Goal: Information Seeking & Learning: Find specific fact

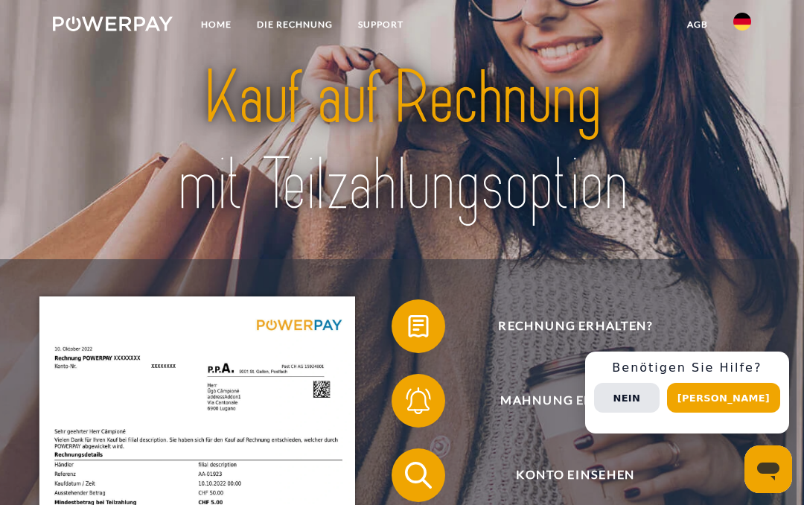
click at [660, 398] on button "Nein" at bounding box center [627, 398] width 66 height 30
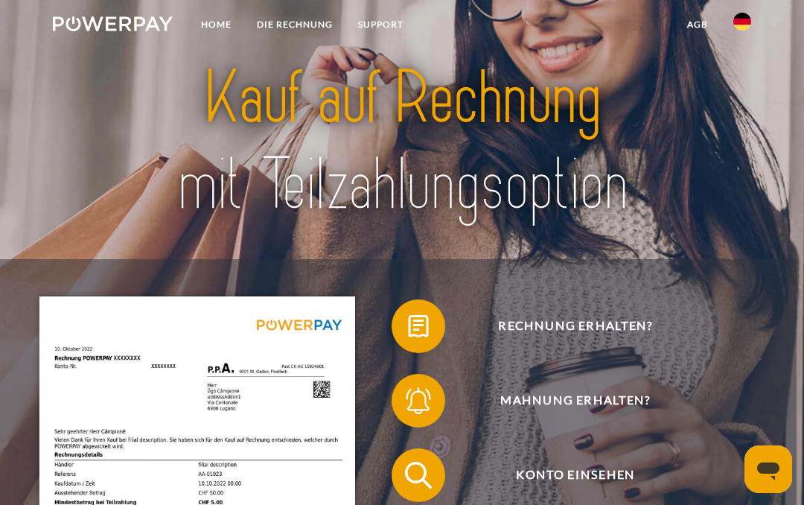
click at [301, 17] on link "DIE RECHNUNG" at bounding box center [294, 24] width 101 height 27
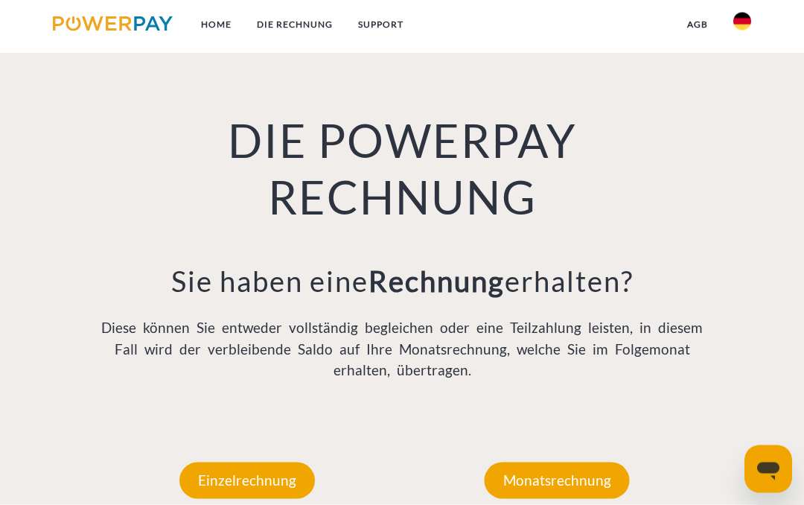
scroll to position [865, 0]
click at [270, 474] on p "Einzelrechnung" at bounding box center [246, 480] width 135 height 36
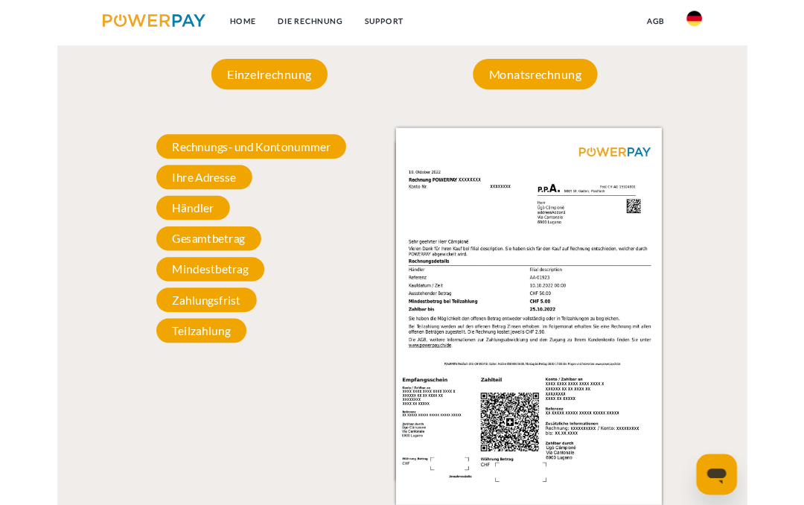
scroll to position [1273, 0]
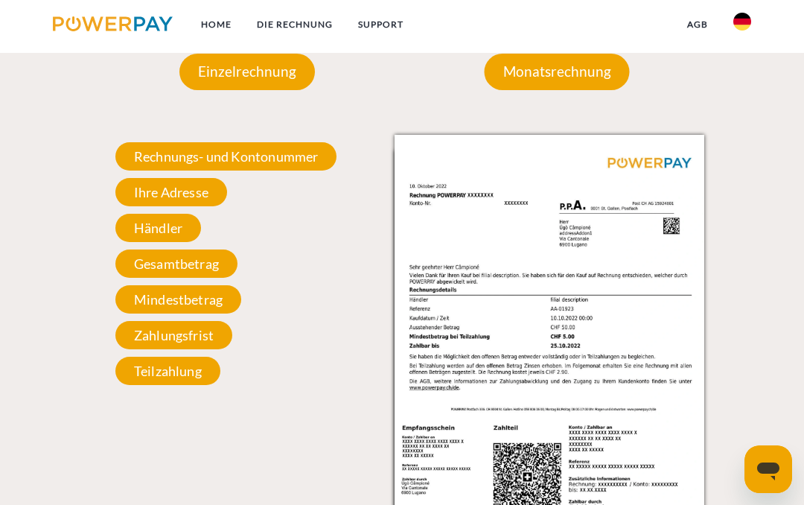
click at [187, 193] on span "Ihre Adresse" at bounding box center [171, 192] width 112 height 28
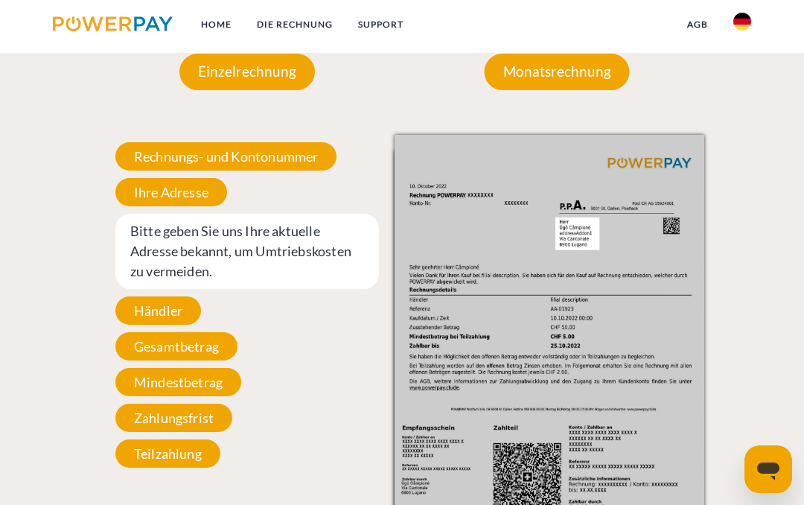
click at [334, 356] on div "Rechnungs- und Kontonummer Ihre Rechnungs –und Kontonummer. Bitte geben Sie die…" at bounding box center [247, 305] width 310 height 340
click at [173, 304] on span "Händler" at bounding box center [158, 310] width 86 height 28
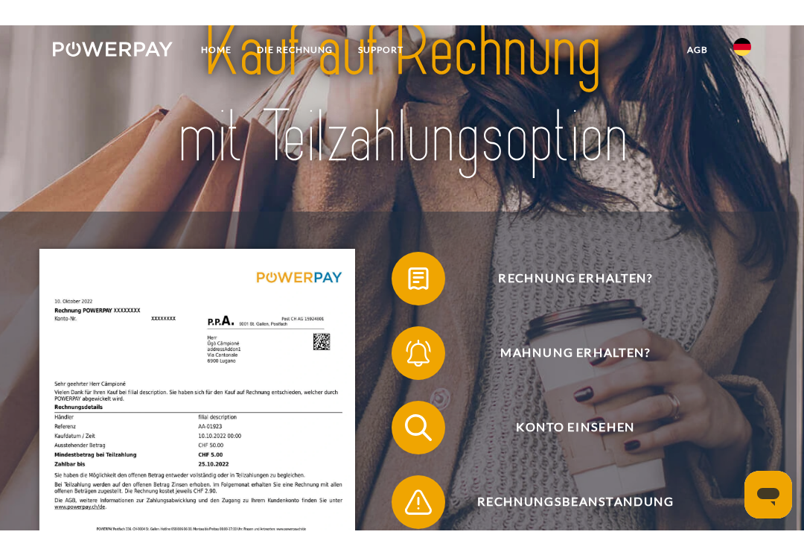
scroll to position [0, 0]
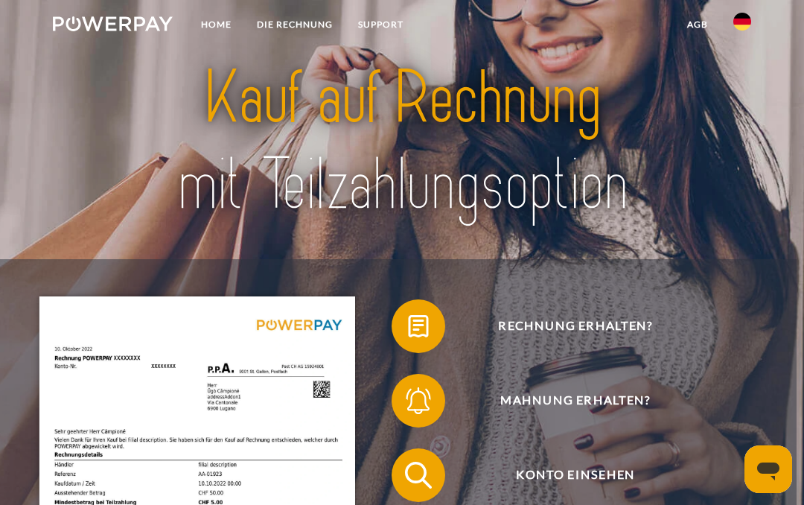
click at [584, 324] on span "Rechnung erhalten?" at bounding box center [576, 326] width 328 height 54
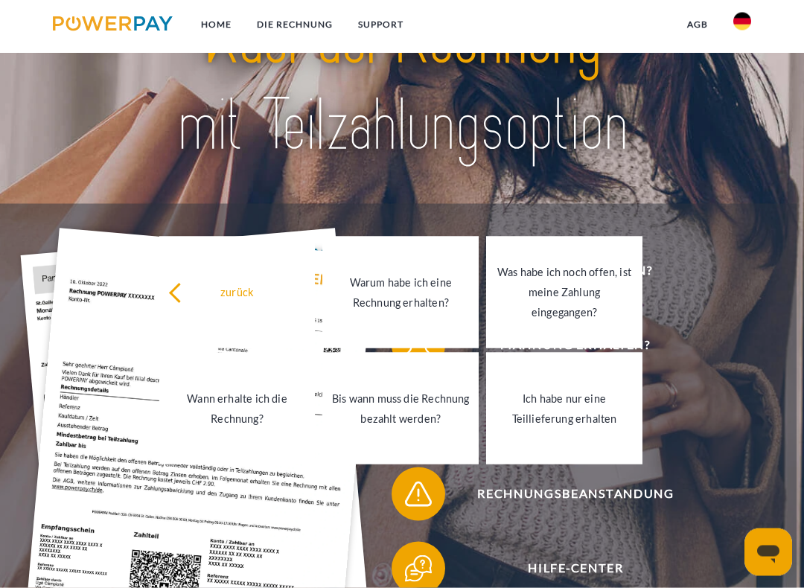
scroll to position [68, 0]
click at [686, 405] on span "Konto einsehen" at bounding box center [576, 419] width 328 height 54
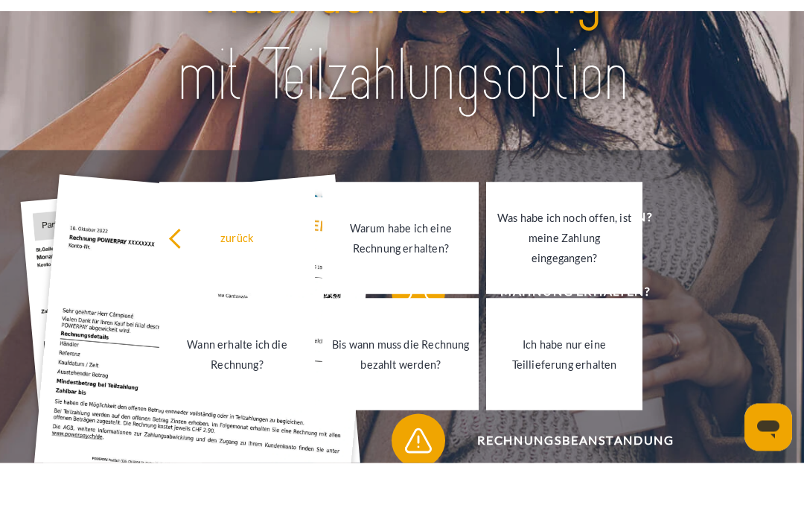
scroll to position [109, 0]
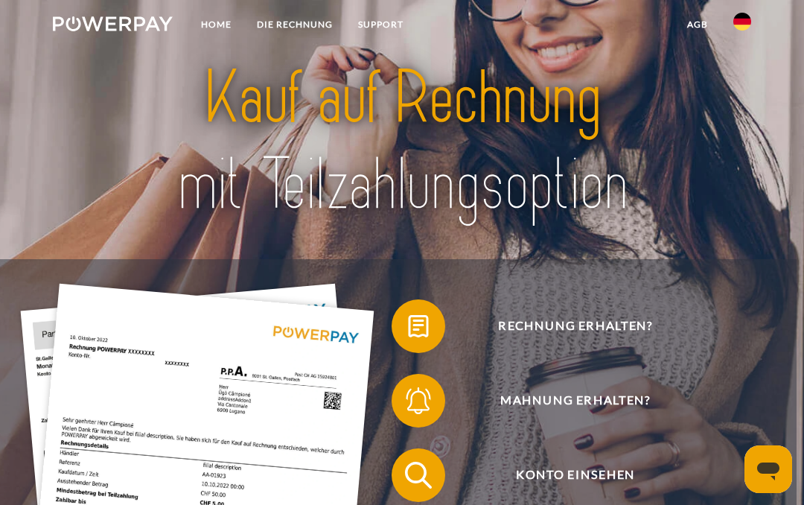
click at [584, 323] on span "Rechnung erhalten?" at bounding box center [576, 326] width 328 height 54
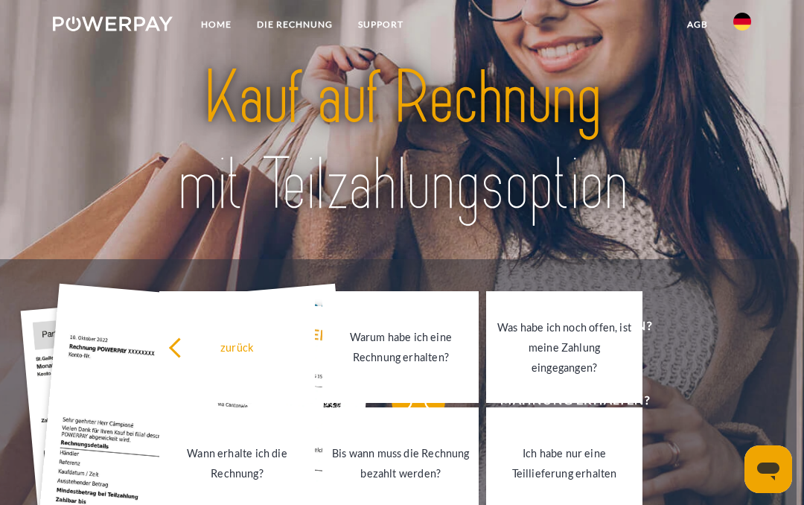
click at [718, 258] on div at bounding box center [401, 142] width 643 height 234
click at [547, 249] on div at bounding box center [401, 142] width 643 height 234
click at [188, 355] on div "zurück" at bounding box center [237, 347] width 138 height 20
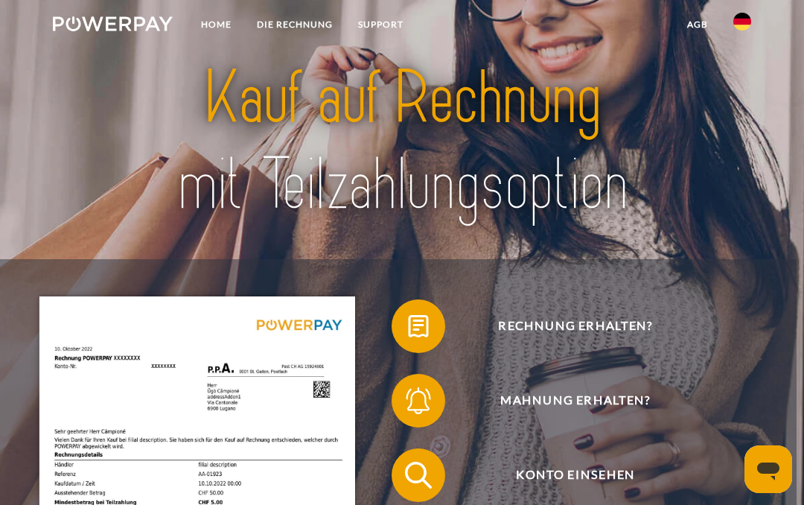
click at [296, 30] on link "DIE RECHNUNG" at bounding box center [294, 24] width 101 height 27
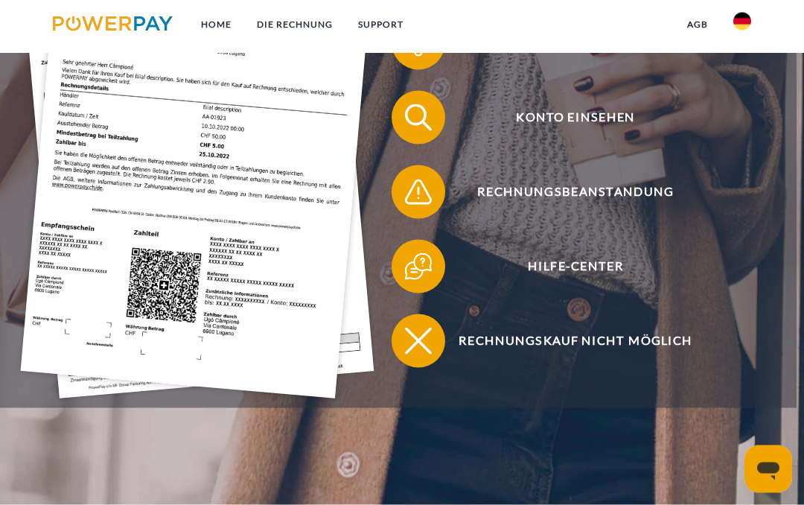
scroll to position [865, 0]
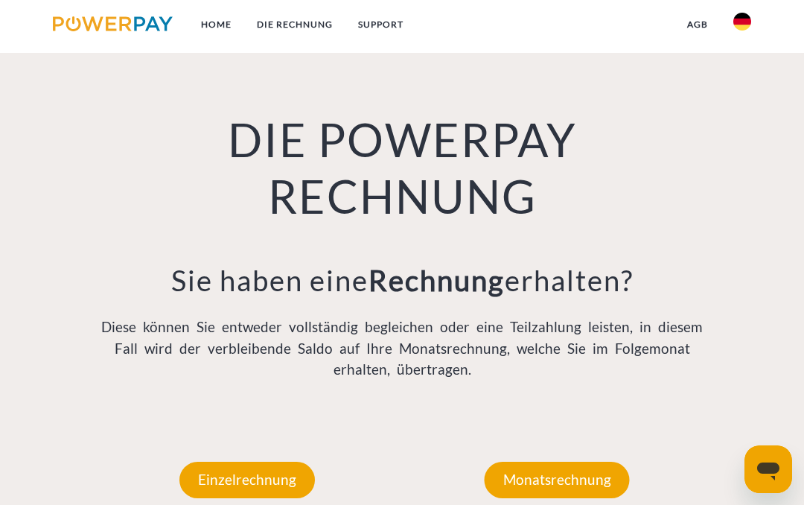
click at [258, 479] on p "Einzelrechnung" at bounding box center [246, 480] width 135 height 36
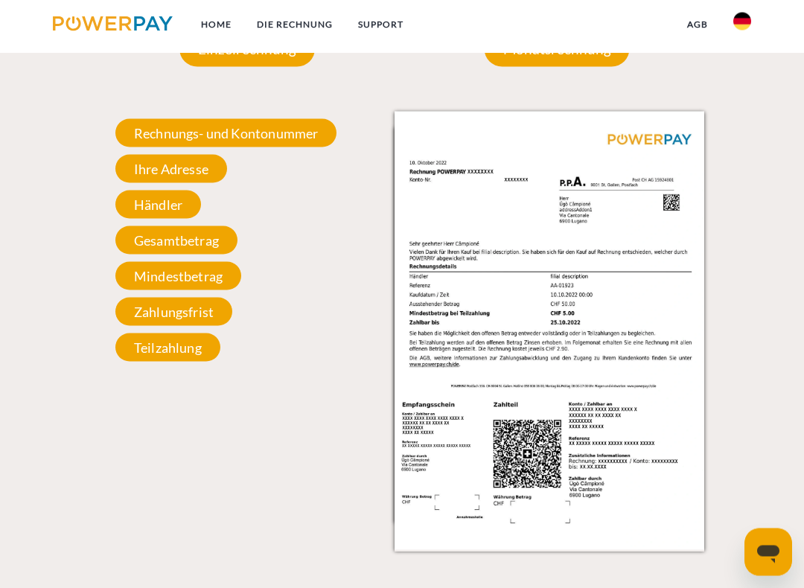
scroll to position [1313, 0]
click at [240, 130] on span "Rechnungs- und Kontonummer" at bounding box center [226, 132] width 222 height 28
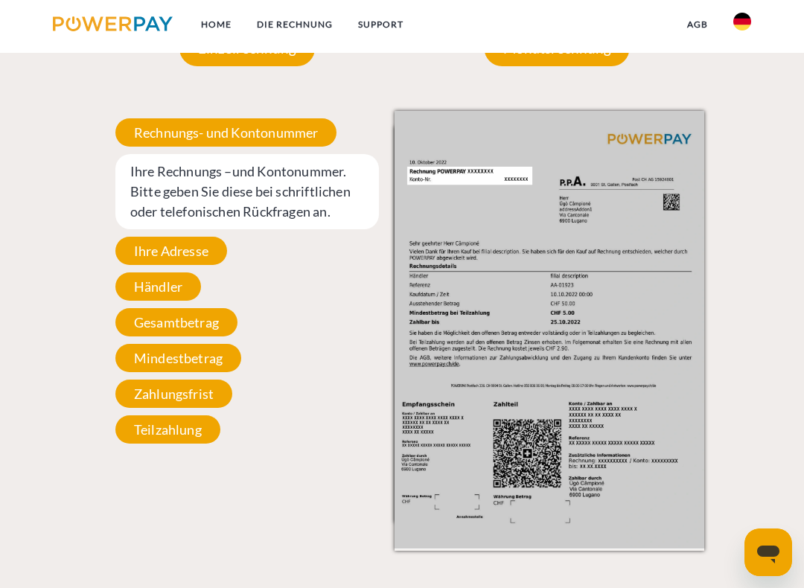
click at [201, 202] on span "Ihre Rechnungs –und Kontonummer. Bitte geben Sie diese bei schriftlichen oder t…" at bounding box center [247, 191] width 264 height 75
click at [197, 182] on span "Ihre Rechnungs –und Kontonummer. Bitte geben Sie diese bei schriftlichen oder t…" at bounding box center [247, 191] width 264 height 75
click at [310, 191] on span "Ihre Rechnungs –und Kontonummer. Bitte geben Sie diese bei schriftlichen oder t…" at bounding box center [247, 191] width 264 height 75
click at [250, 127] on span "Rechnungs- und Kontonummer" at bounding box center [226, 132] width 222 height 28
click at [217, 138] on span "Rechnungs- und Kontonummer" at bounding box center [226, 132] width 222 height 28
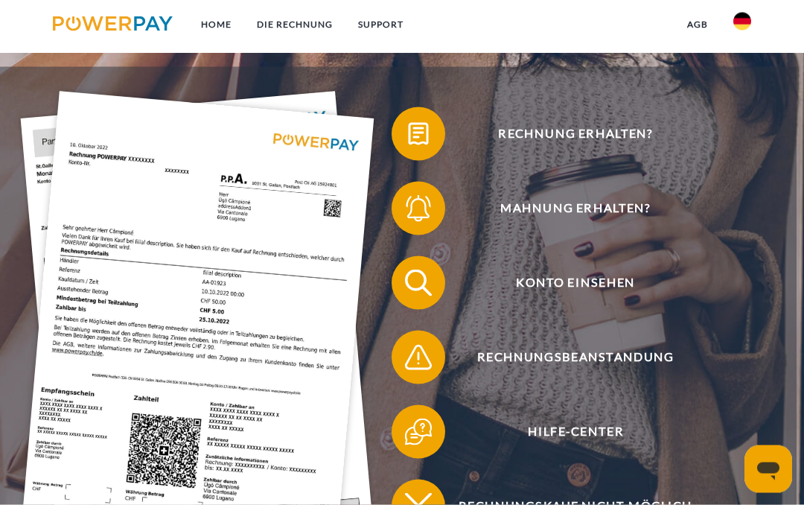
scroll to position [191, 0]
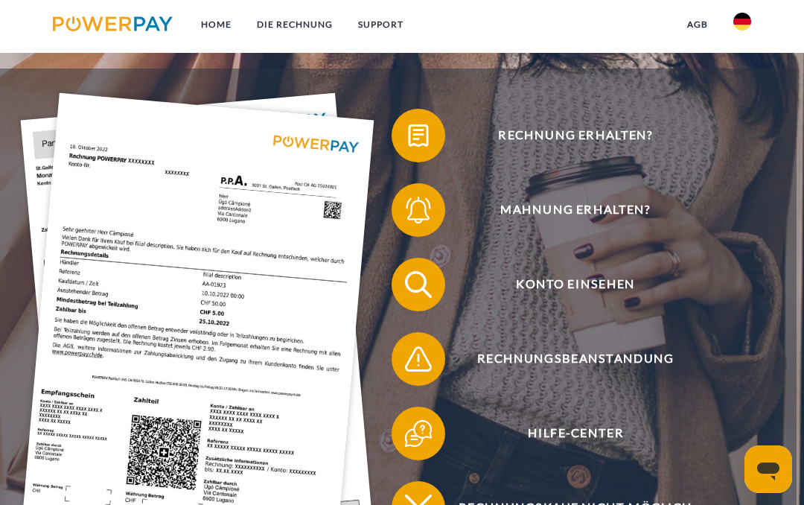
click at [217, 21] on link "Home" at bounding box center [216, 24] width 56 height 27
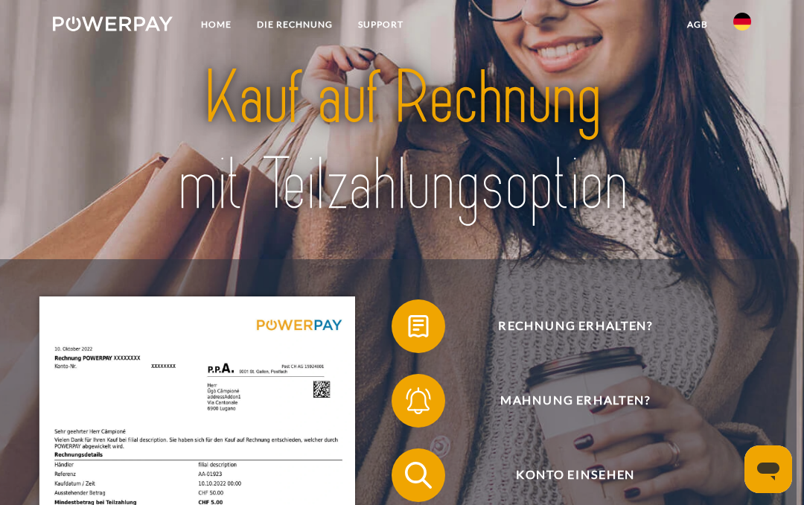
click at [217, 25] on link "Home" at bounding box center [216, 24] width 56 height 27
click at [316, 20] on link "DIE RECHNUNG" at bounding box center [294, 24] width 101 height 27
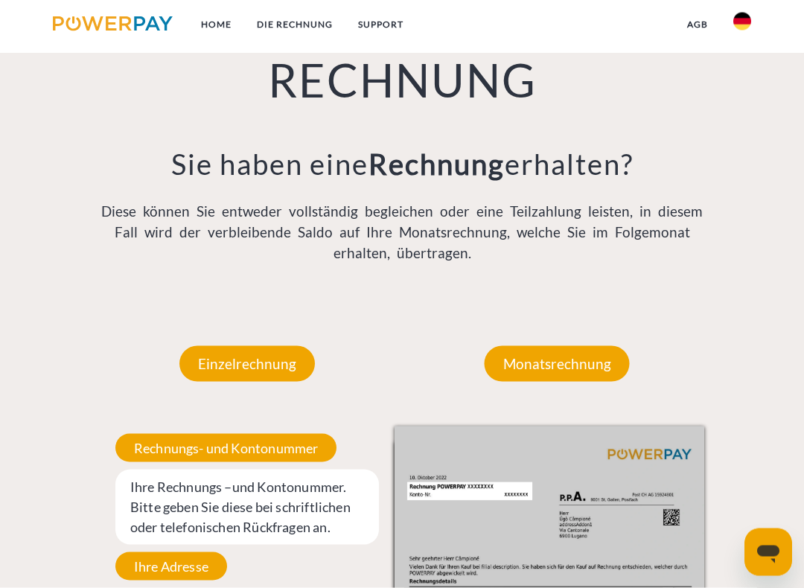
scroll to position [998, 0]
click at [263, 355] on p "Einzelrechnung" at bounding box center [246, 363] width 135 height 36
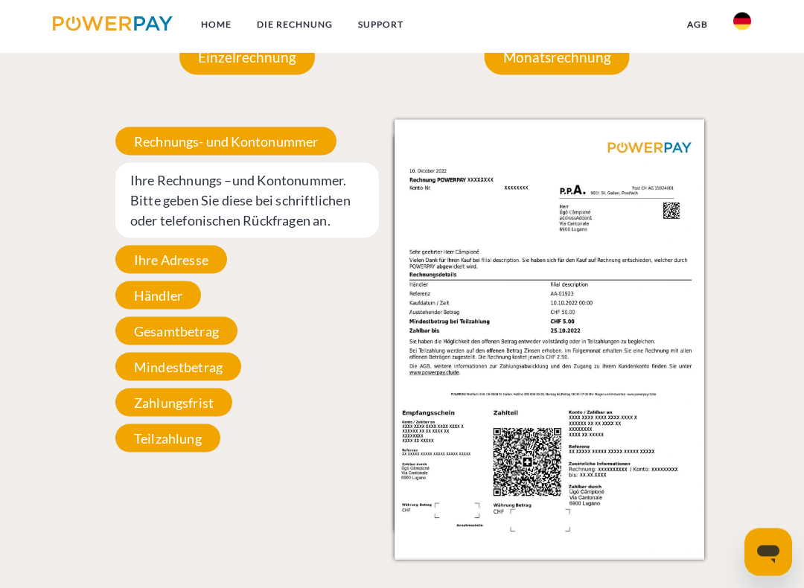
scroll to position [1305, 0]
click at [200, 329] on span "Gesamtbetrag" at bounding box center [176, 330] width 122 height 28
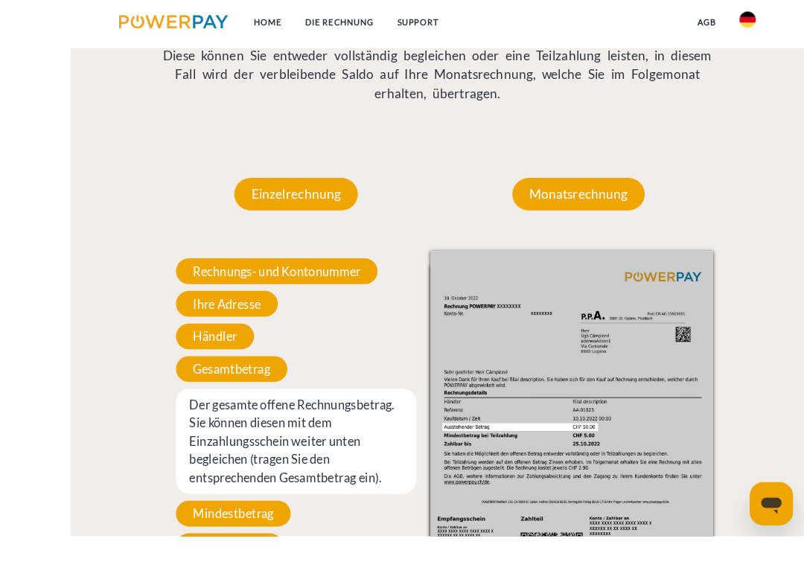
scroll to position [935, 0]
